Goal: Transaction & Acquisition: Obtain resource

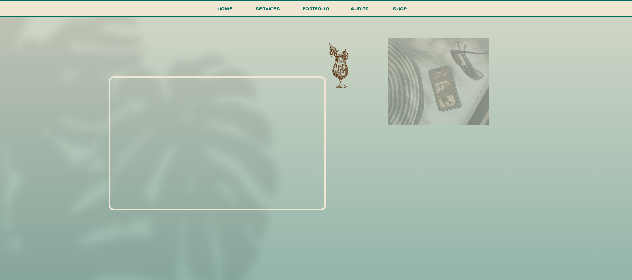
scroll to position [728, 0]
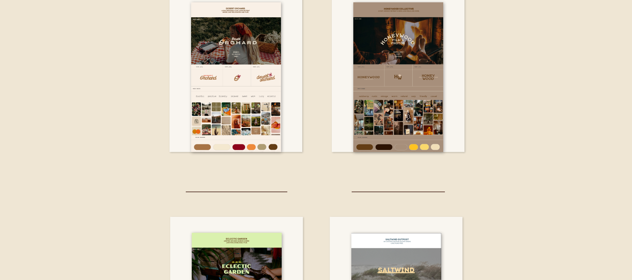
scroll to position [1270, 0]
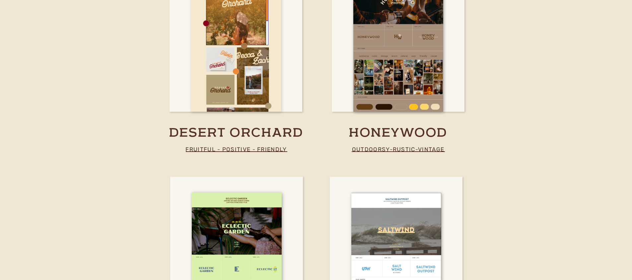
click at [238, 62] on div at bounding box center [236, 36] width 90 height 149
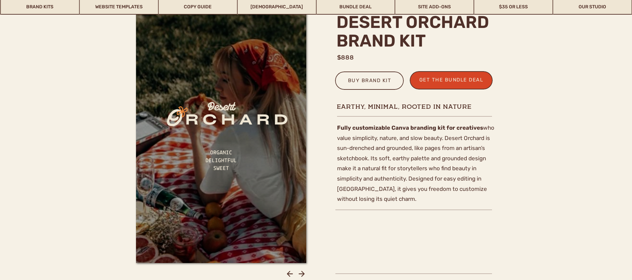
scroll to position [275, 0]
